Goal: Register for event/course

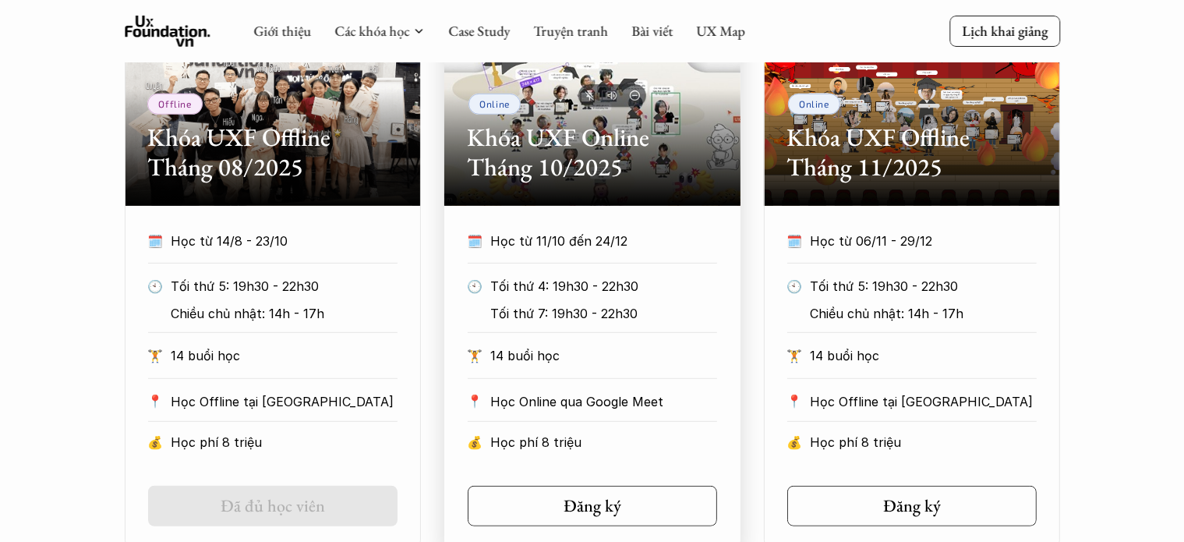
scroll to position [780, 0]
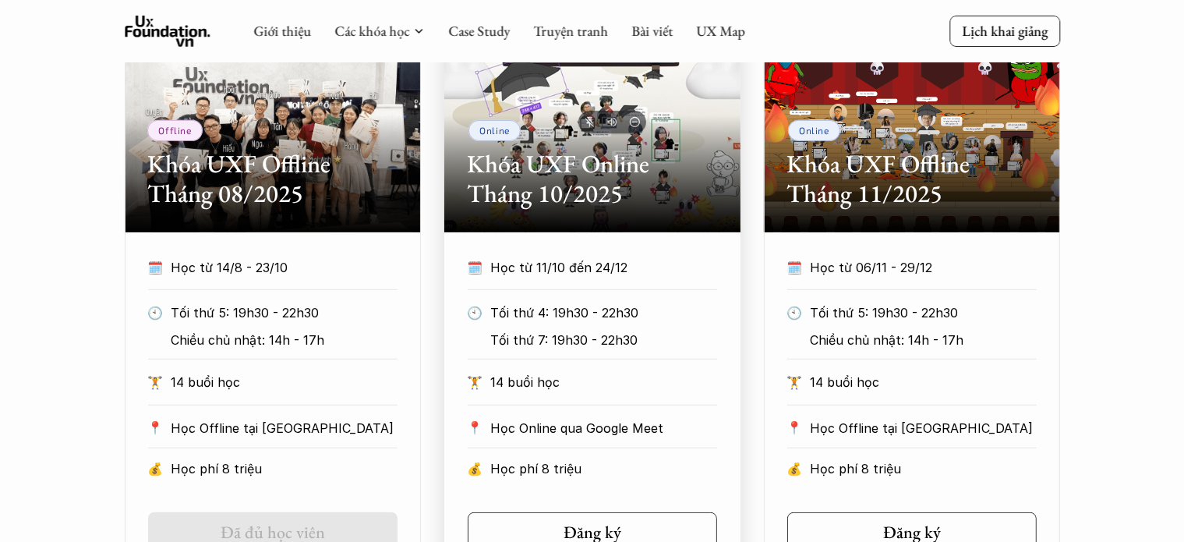
click at [632, 224] on div "Online Khóa UXF Online Tháng 10/2025" at bounding box center [592, 115] width 296 height 234
click at [546, 190] on h2 "Khóa UXF Online Tháng 10/2025" at bounding box center [593, 179] width 250 height 60
click at [607, 520] on link "Đăng ký" at bounding box center [593, 532] width 250 height 41
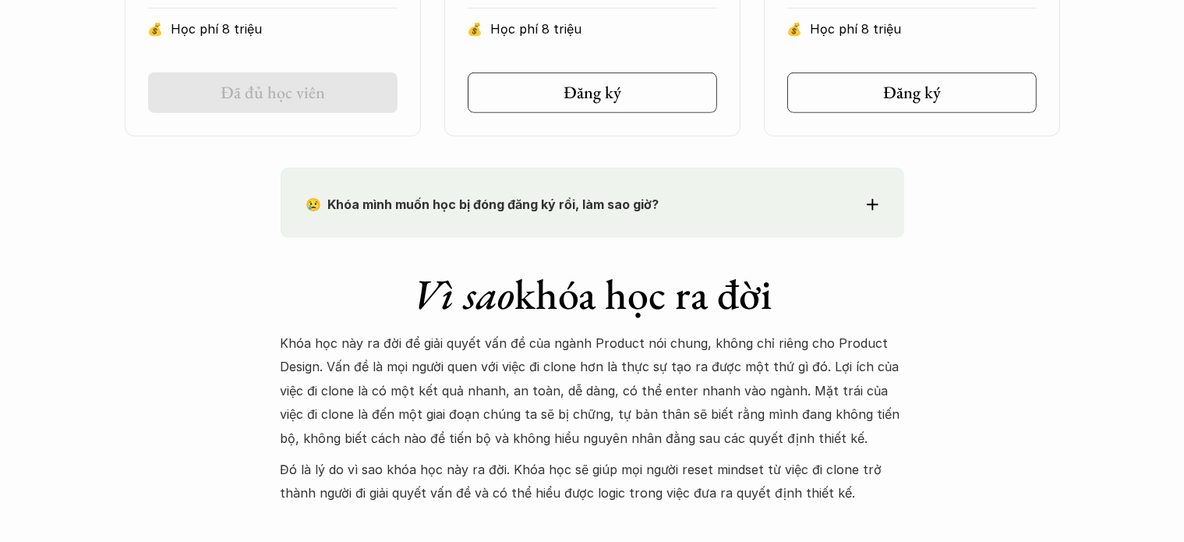
scroll to position [1248, 0]
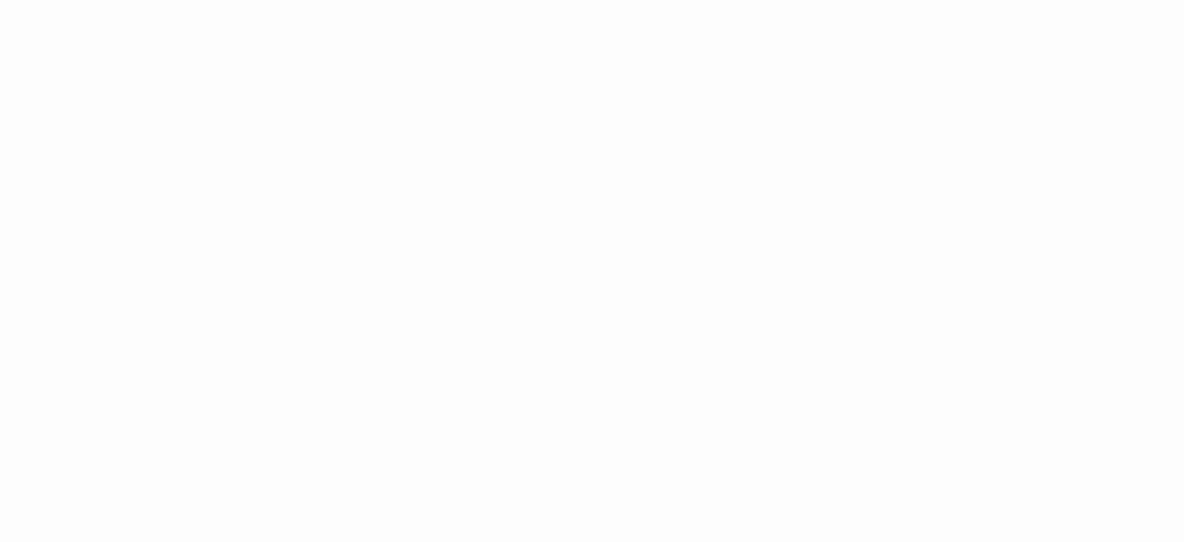
scroll to position [1014, 0]
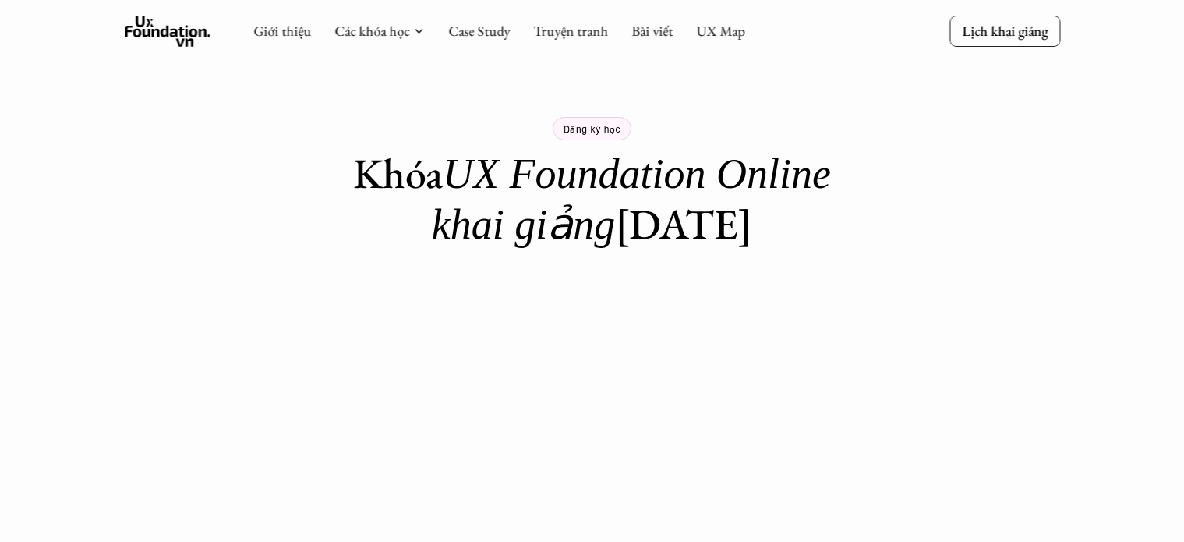
scroll to position [280, 0]
